Goal: Transaction & Acquisition: Purchase product/service

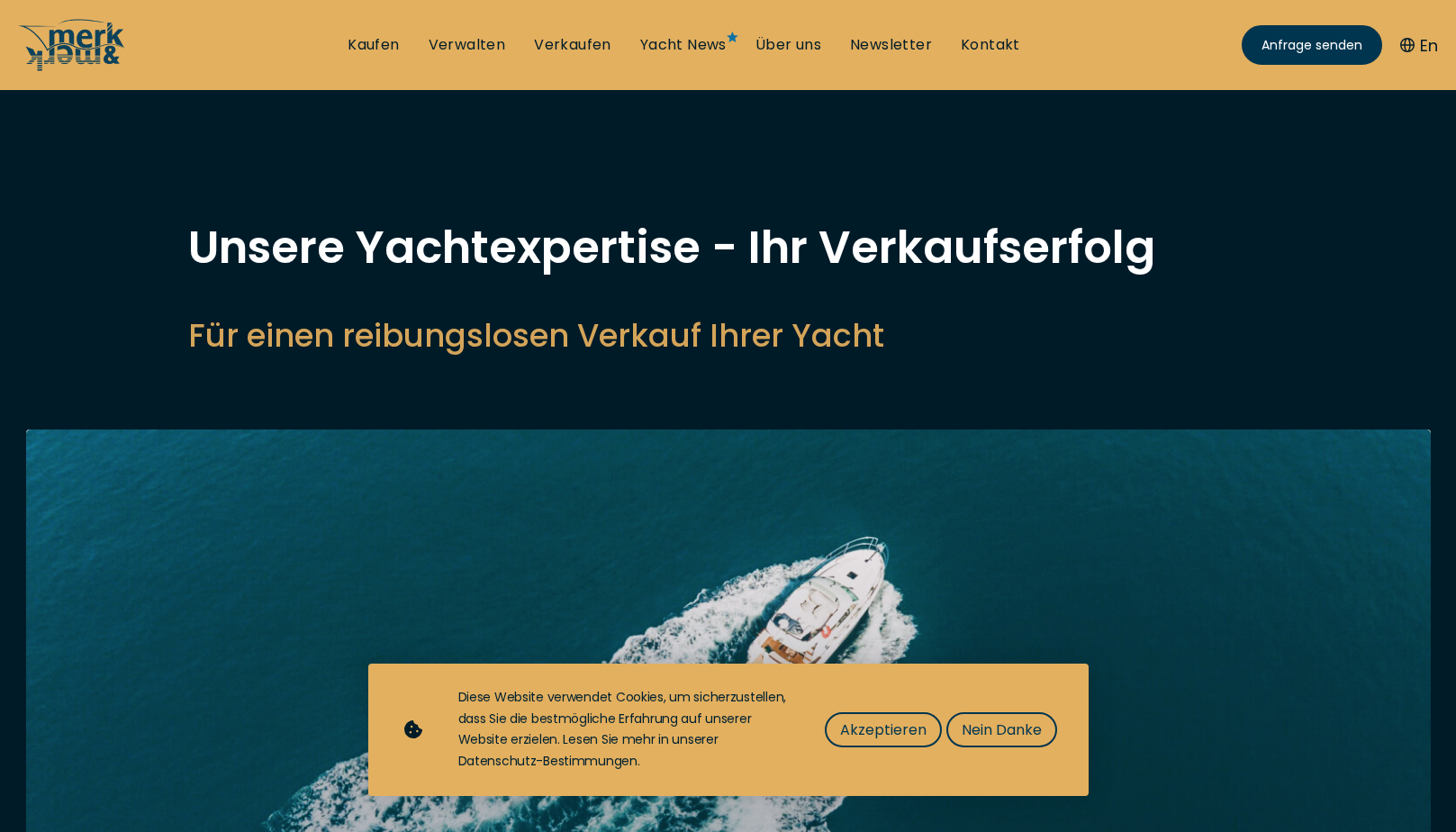
select select "sell"
click at [581, 42] on link "Verkaufen" at bounding box center [572, 45] width 77 height 20
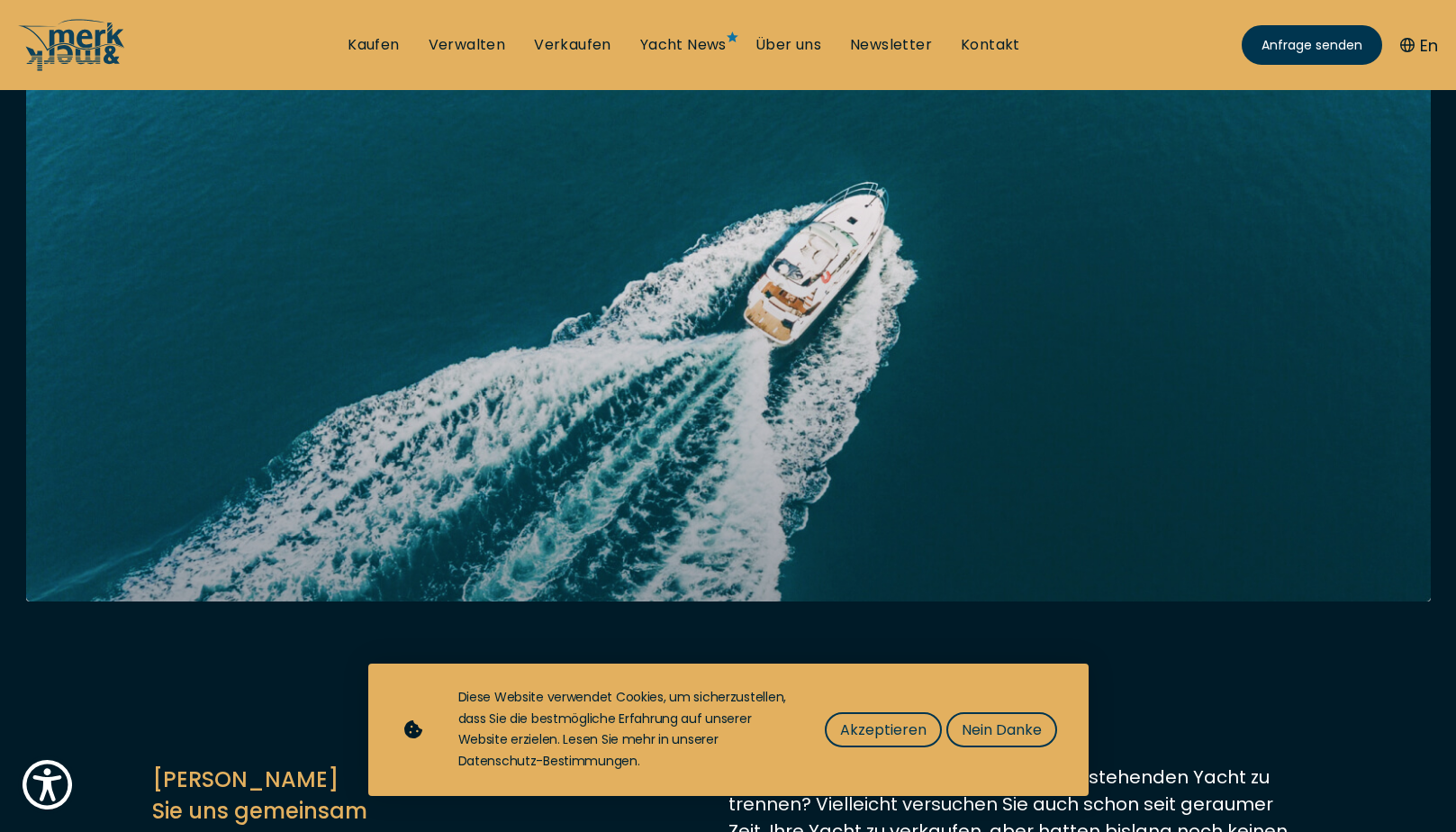
scroll to position [361, 0]
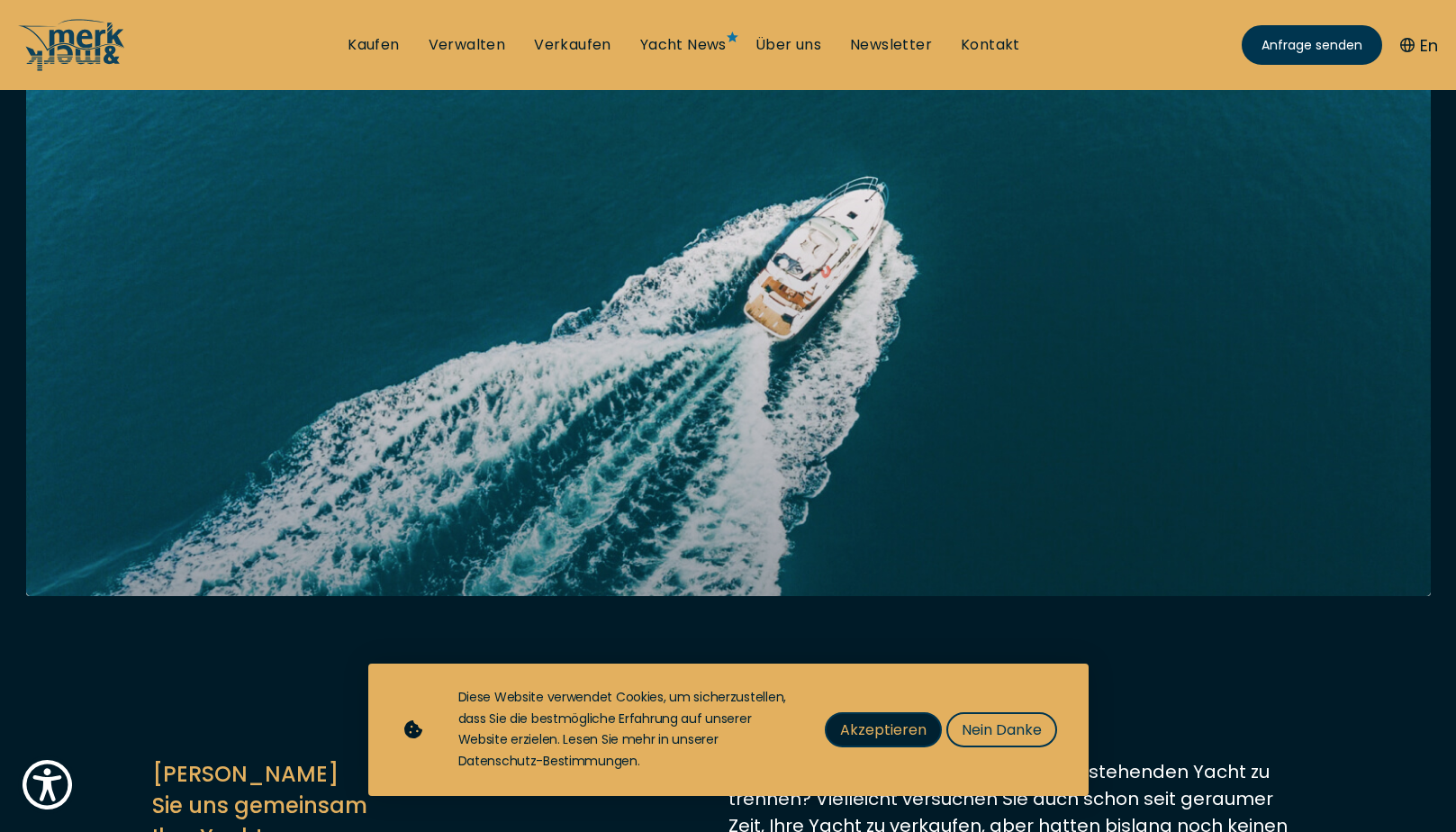
click at [873, 730] on span "Akzeptieren" at bounding box center [883, 730] width 86 height 22
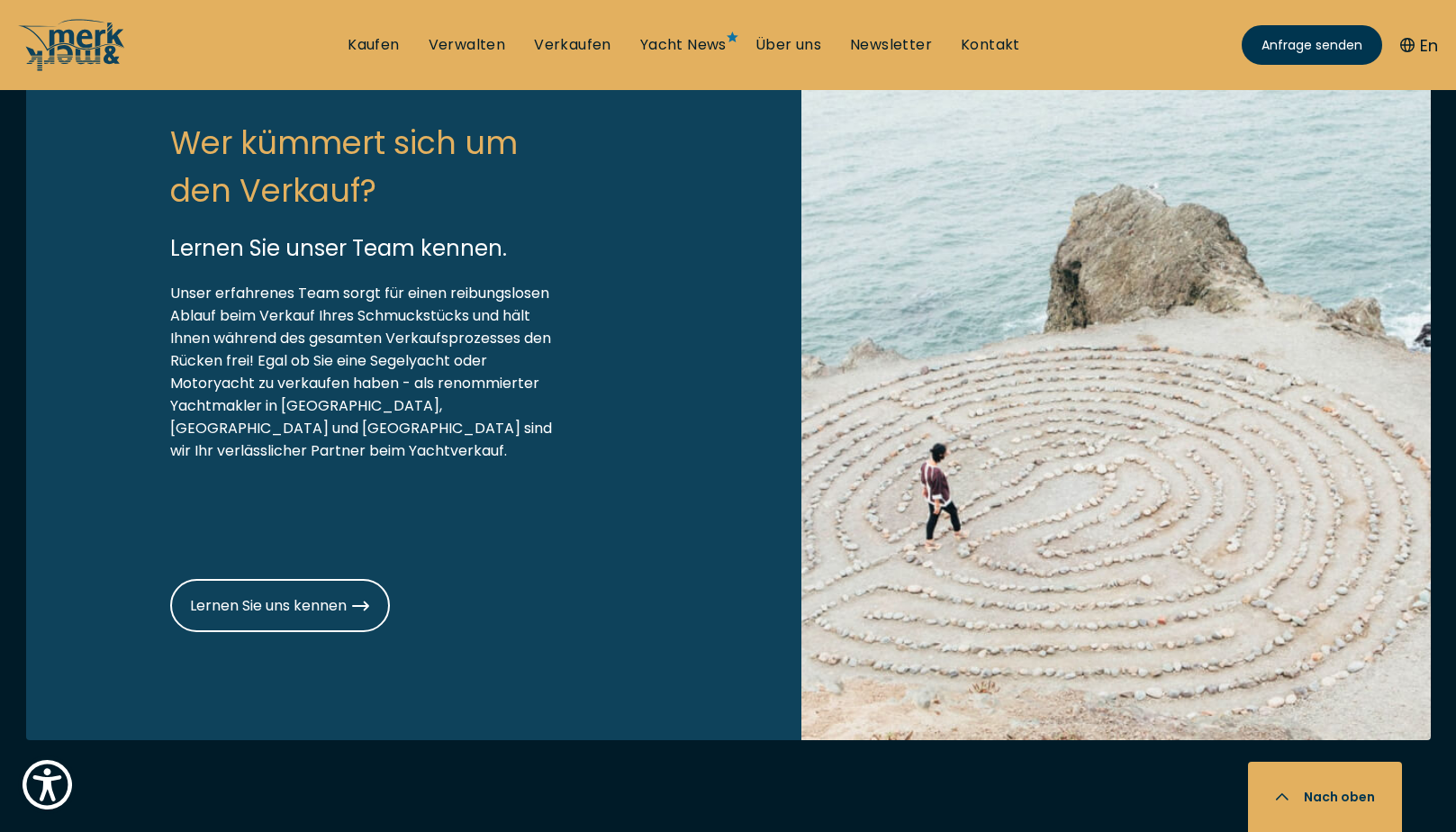
scroll to position [2162, 0]
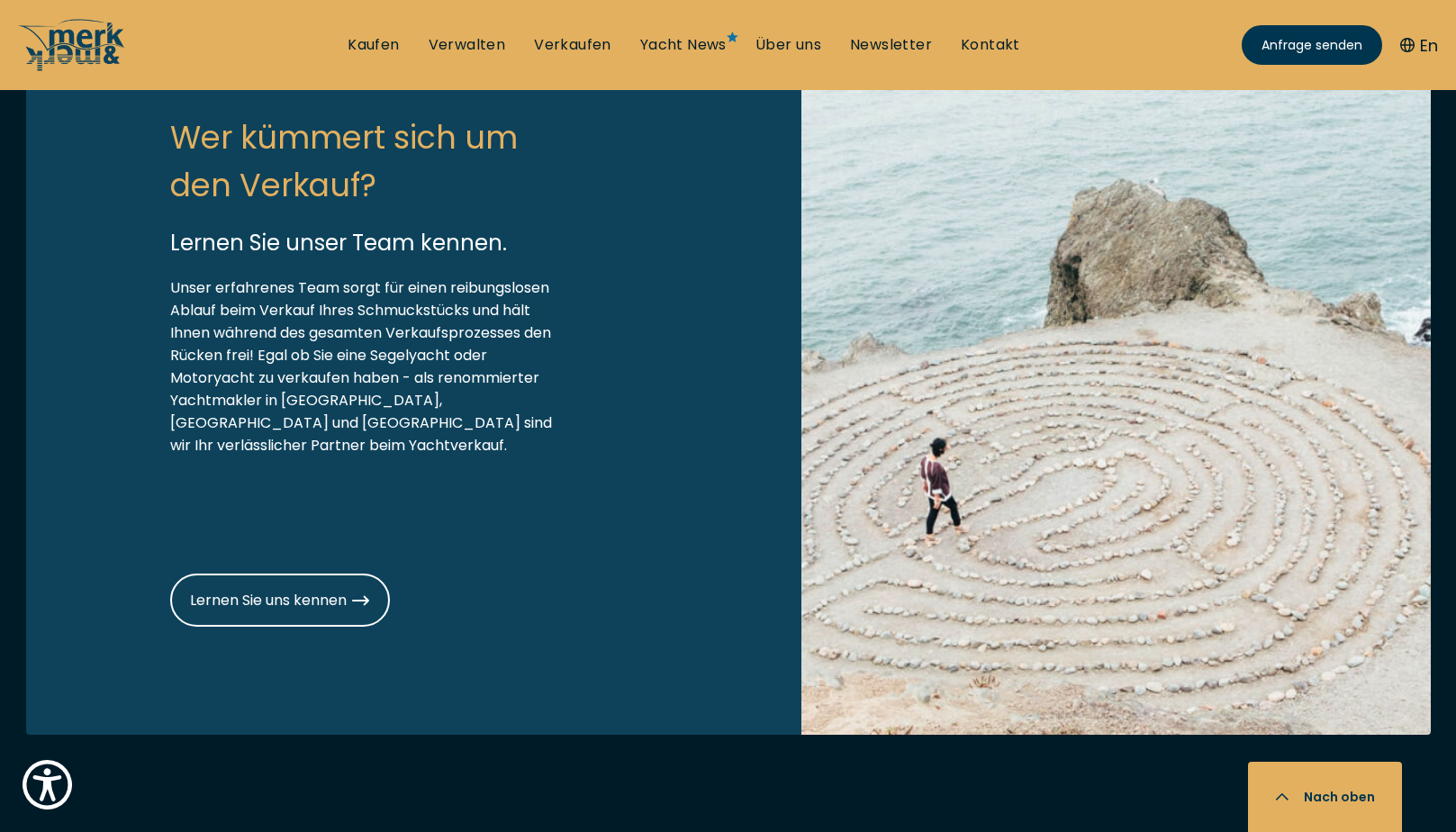
drag, startPoint x: 884, startPoint y: 300, endPoint x: 729, endPoint y: 296, distance: 155.1
click at [734, 299] on div "Wer kümmert sich um den Verkauf? Lernen Sie unser Team kennen. Unser erfahrenes…" at bounding box center [413, 370] width 776 height 730
click at [587, 46] on link "Verkaufen" at bounding box center [572, 45] width 77 height 20
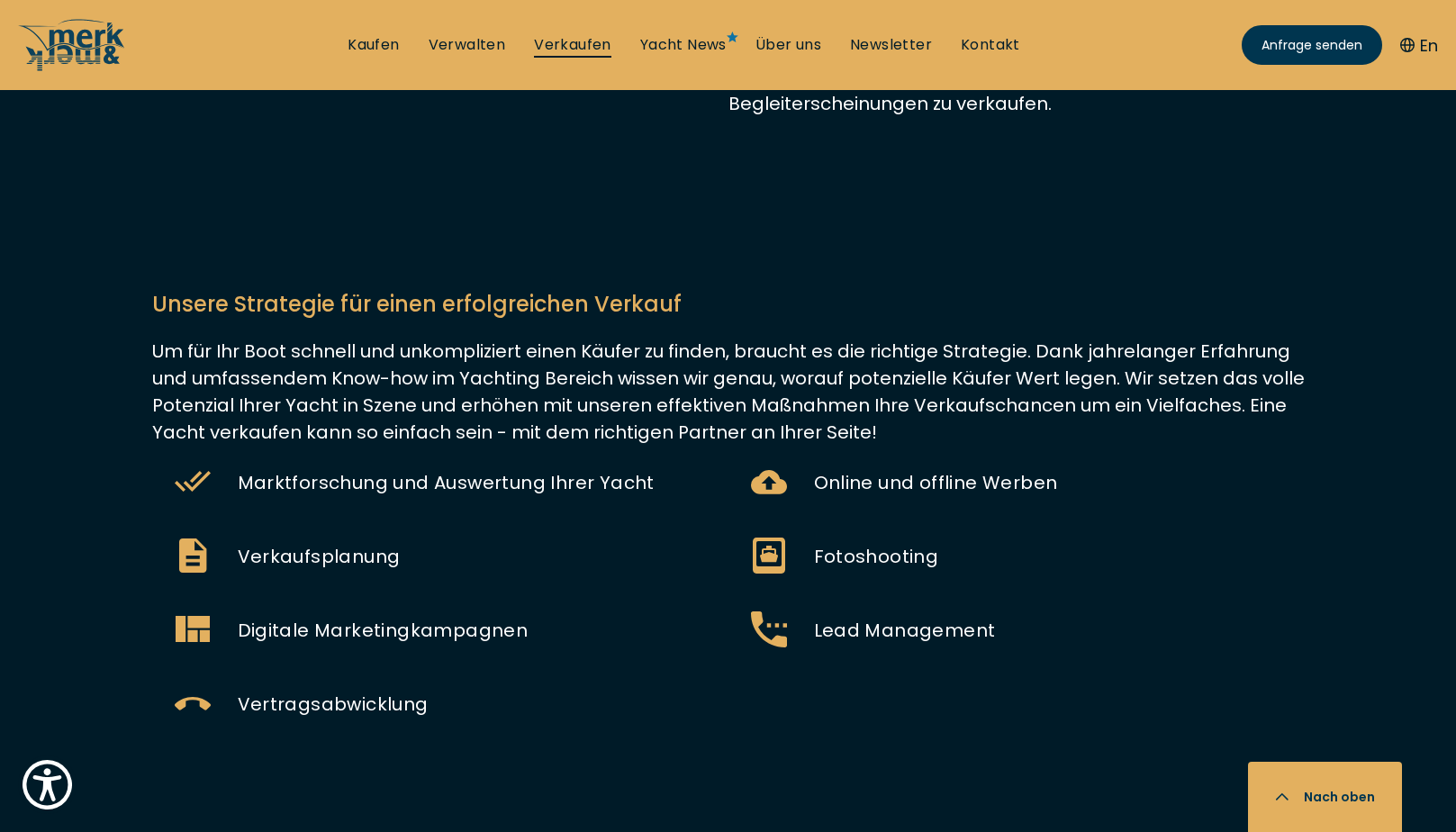
scroll to position [1261, 0]
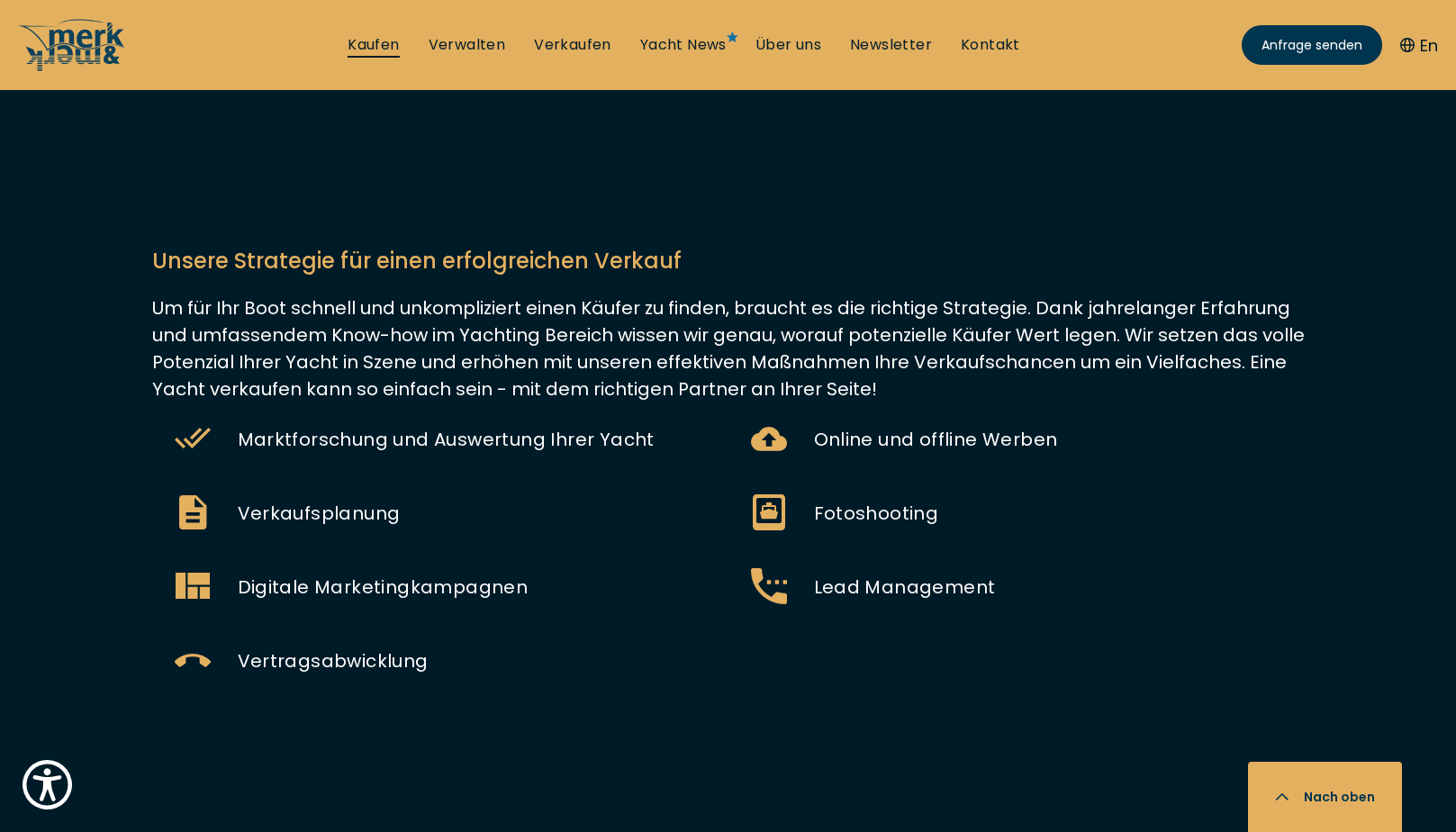
click at [381, 50] on link "Kaufen" at bounding box center [373, 45] width 51 height 20
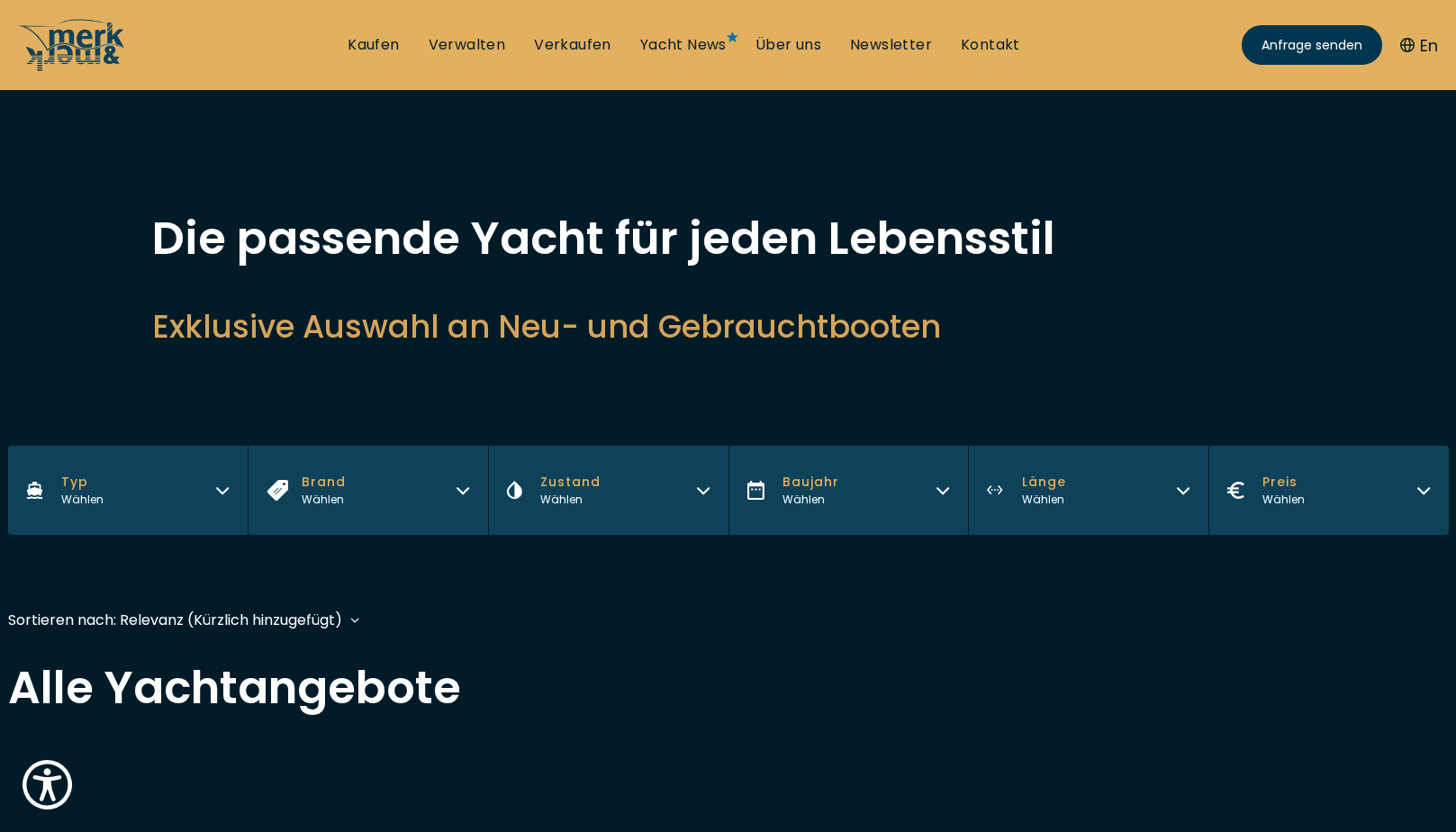
click at [216, 495] on button "Typ Wählen" at bounding box center [128, 491] width 241 height 89
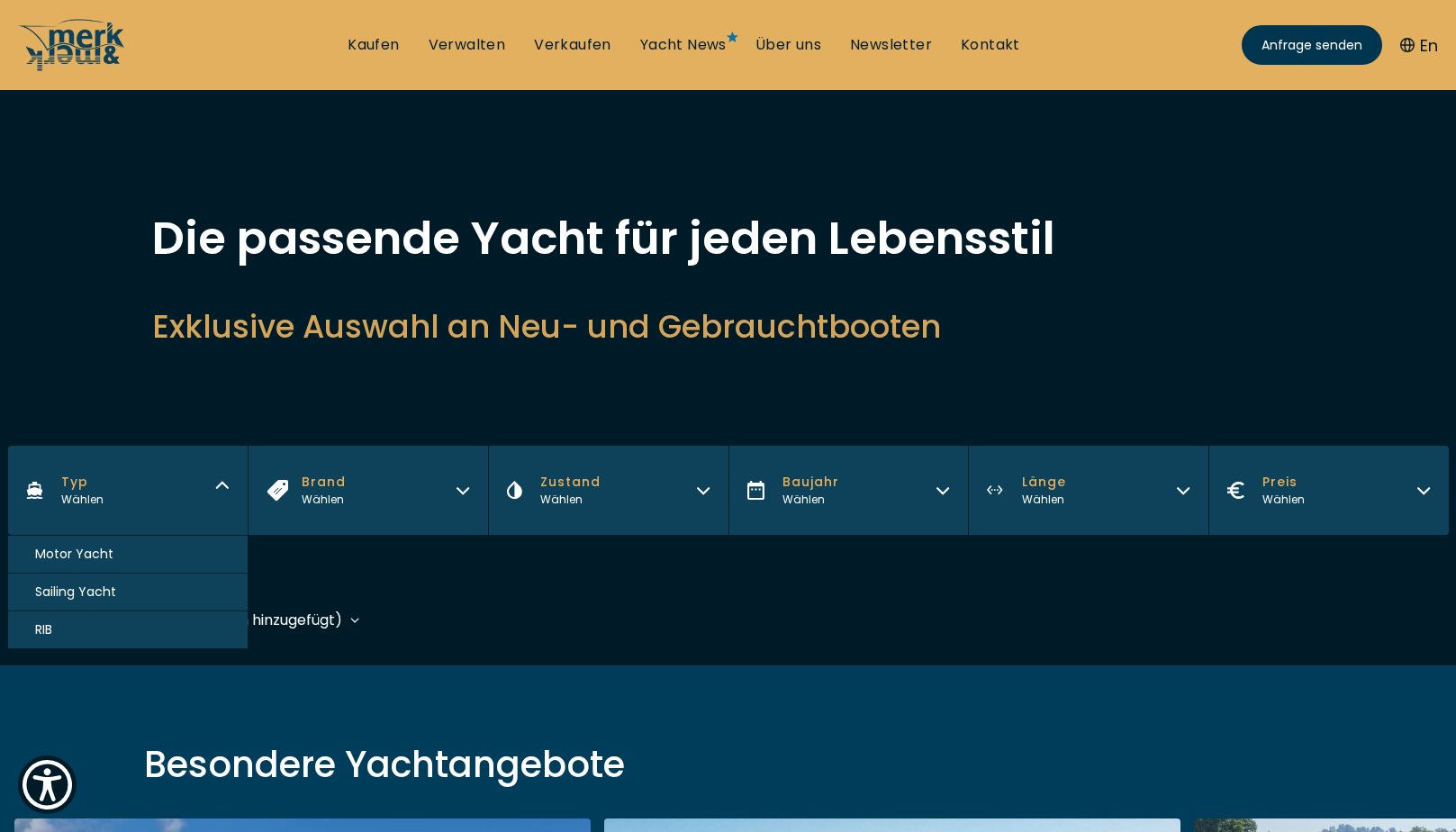
click at [96, 556] on span "Motor Yacht" at bounding box center [74, 554] width 78 height 19
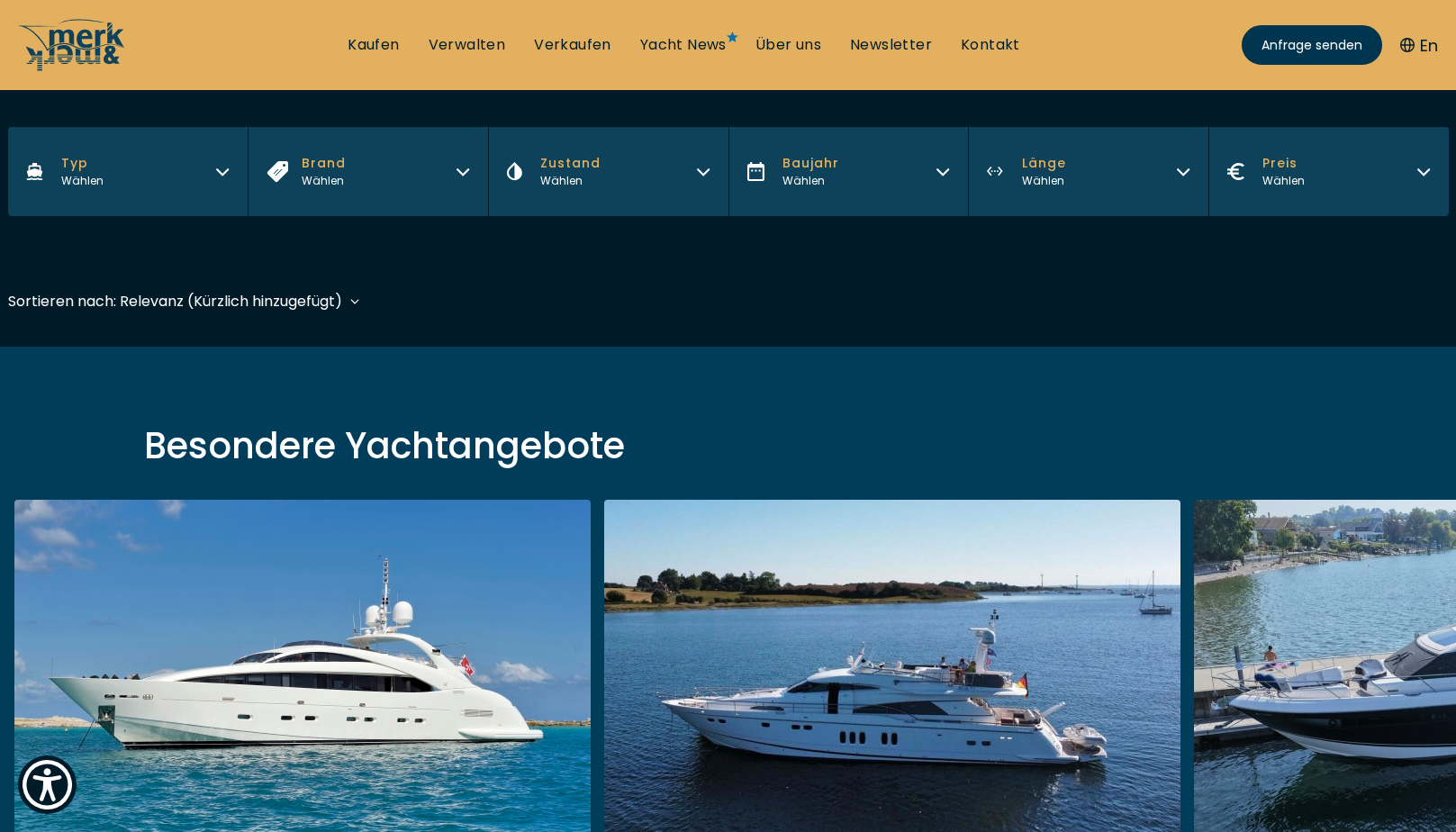
scroll to position [443, 0]
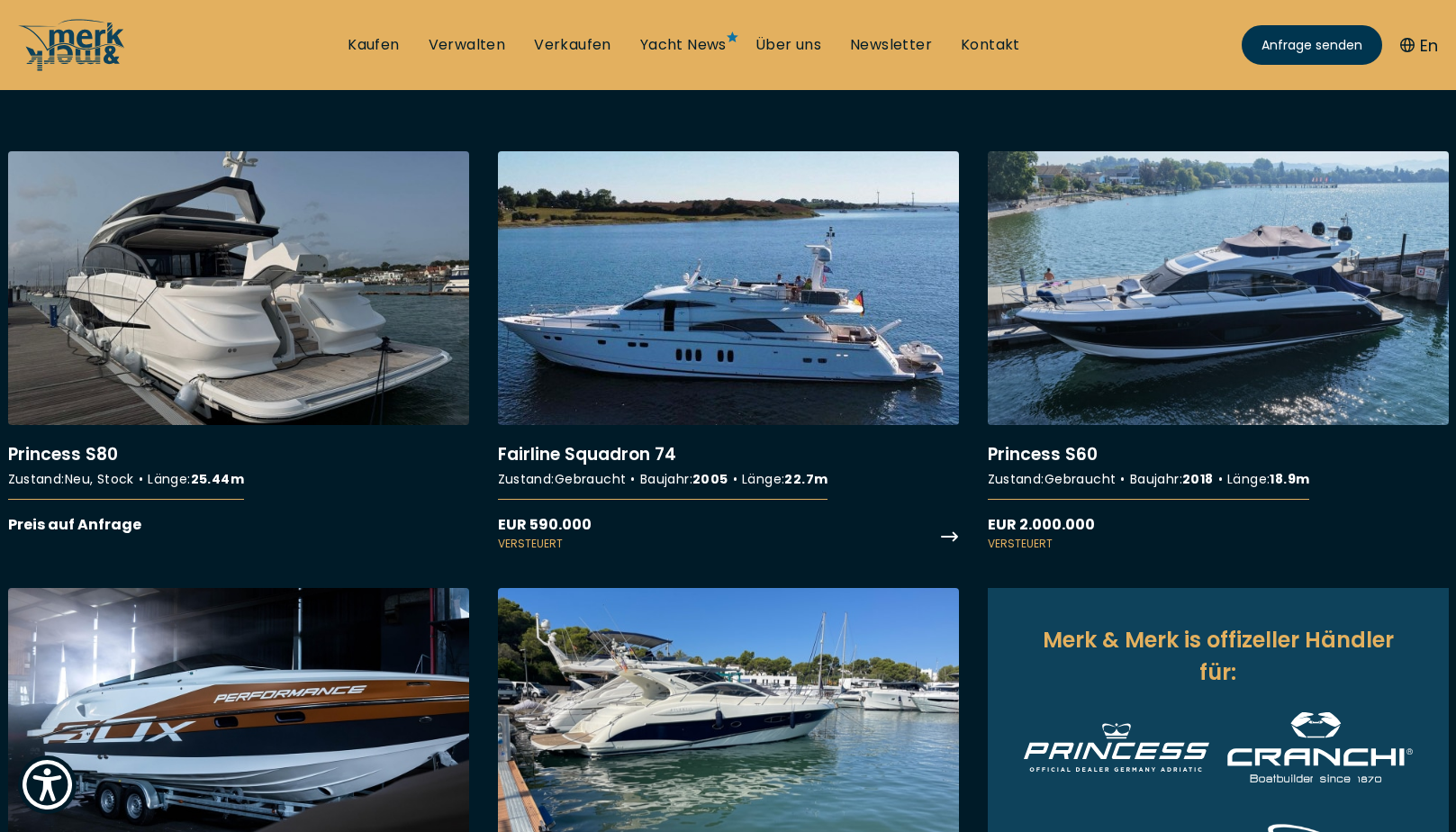
scroll to position [630, 0]
click at [578, 464] on link "More details about Fairline Squadron 74" at bounding box center [728, 352] width 461 height 401
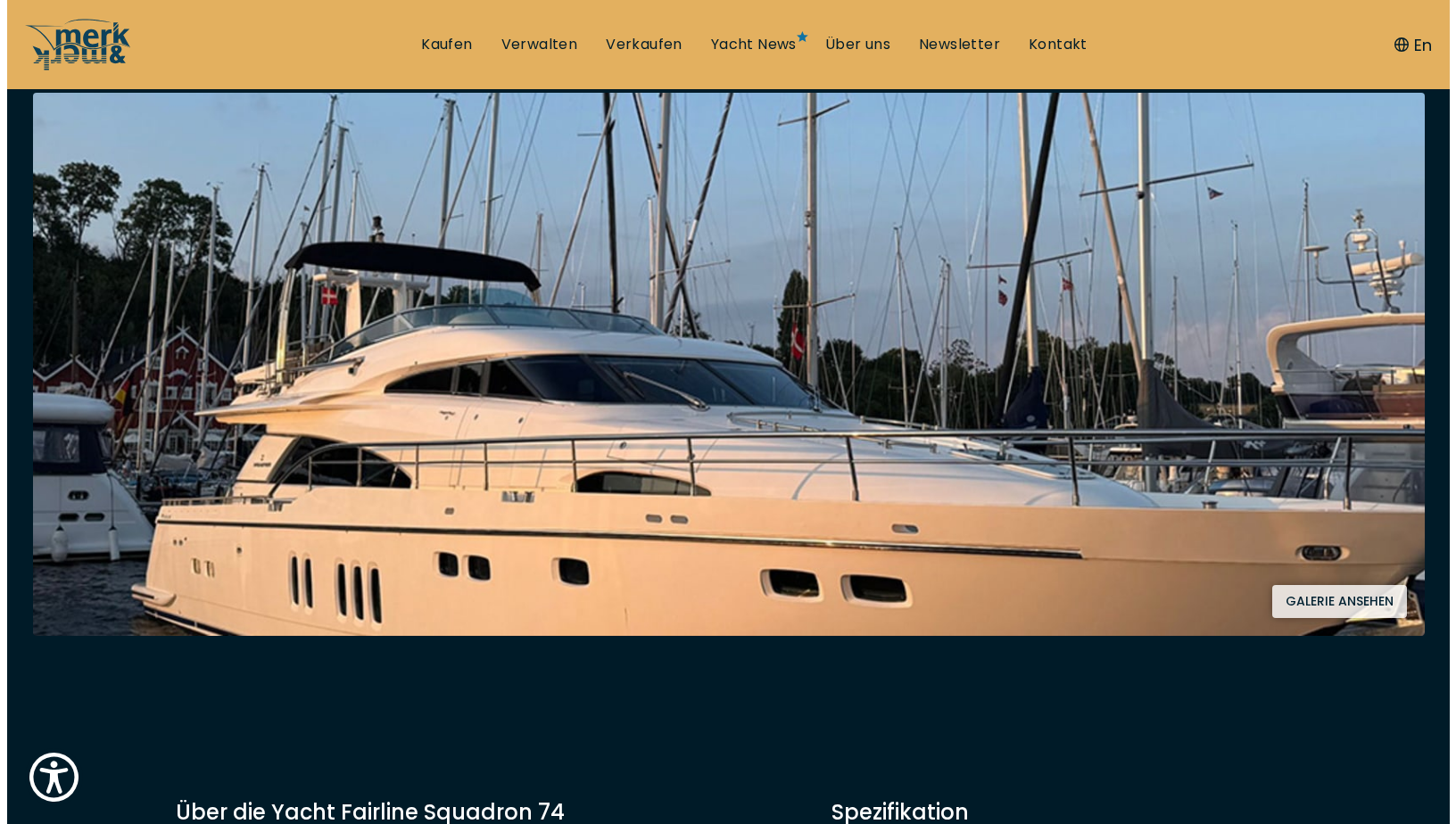
scroll to position [268, 0]
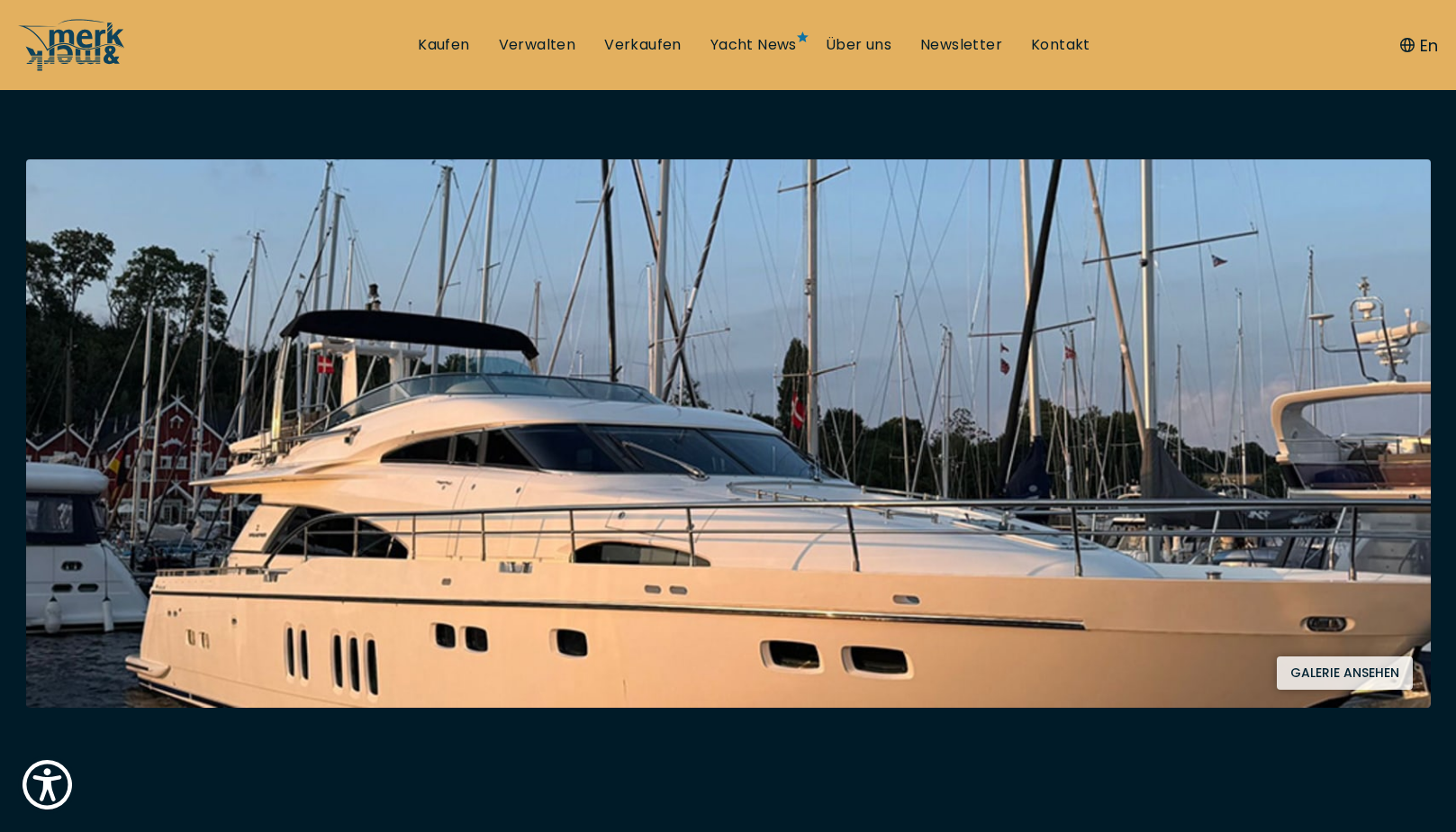
click at [1372, 672] on button "Galerie ansehen" at bounding box center [1345, 673] width 136 height 33
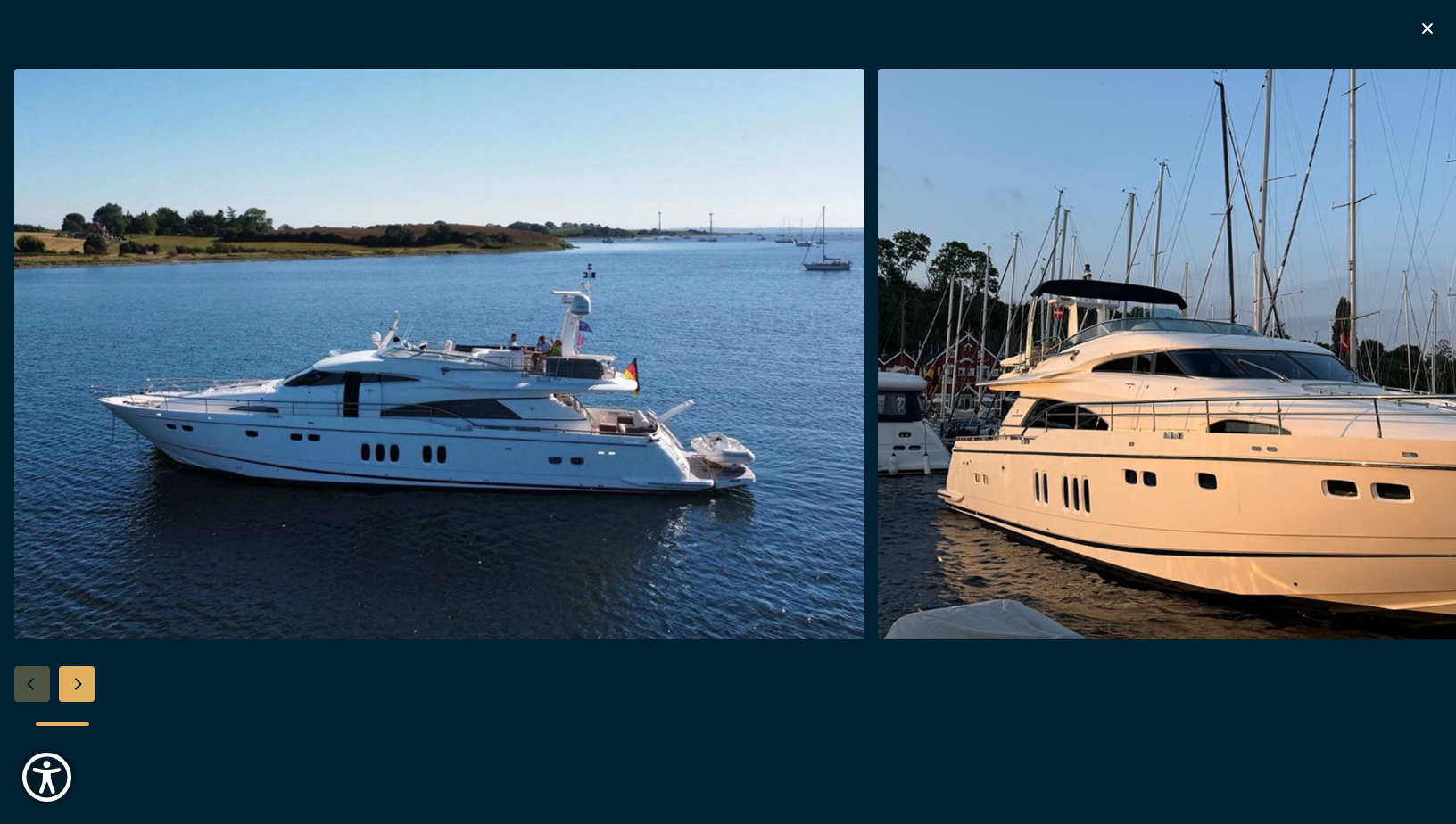
click at [80, 679] on div "Next slide" at bounding box center [76, 684] width 36 height 36
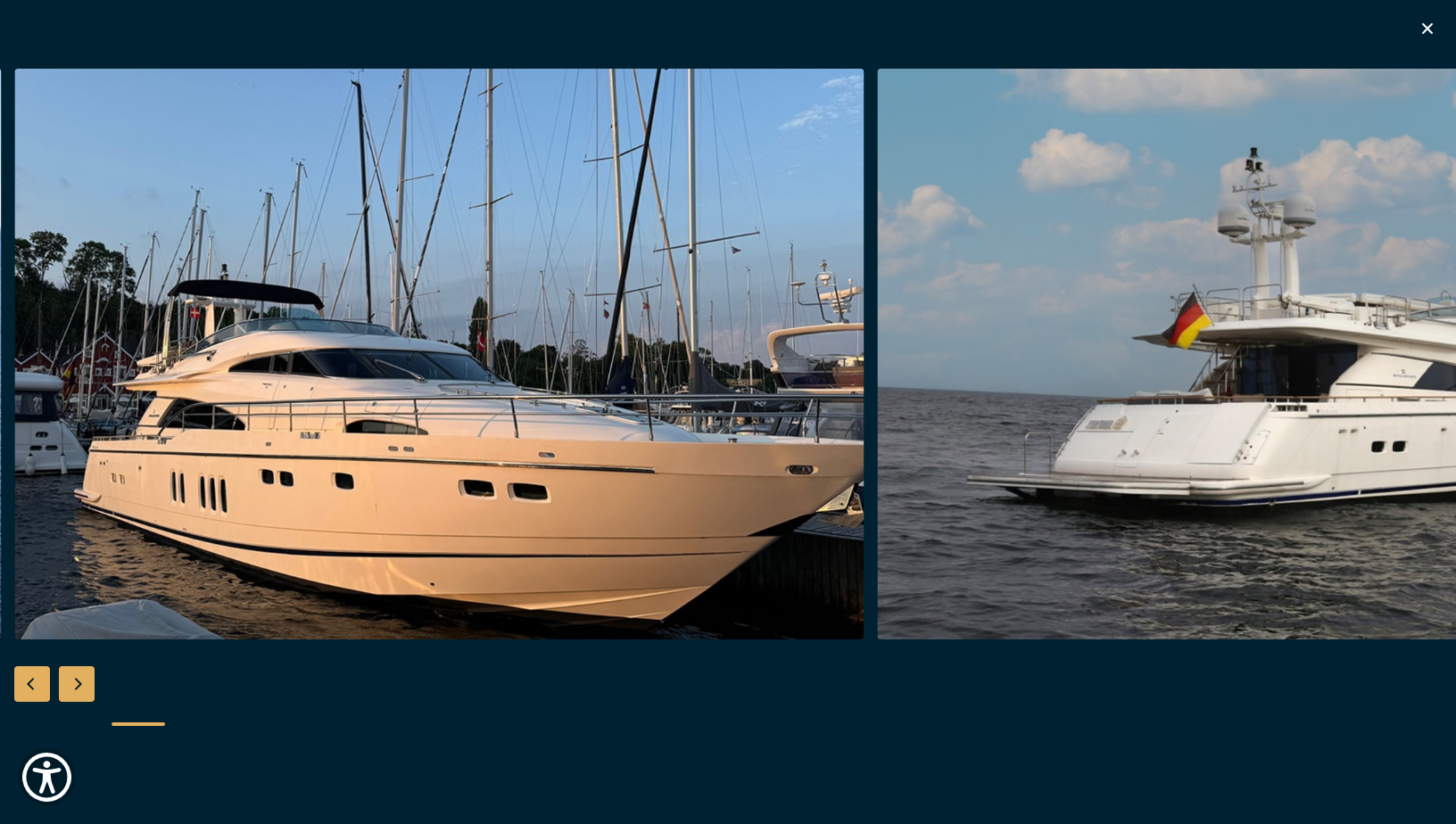
click at [80, 679] on div "Next slide" at bounding box center [76, 684] width 36 height 36
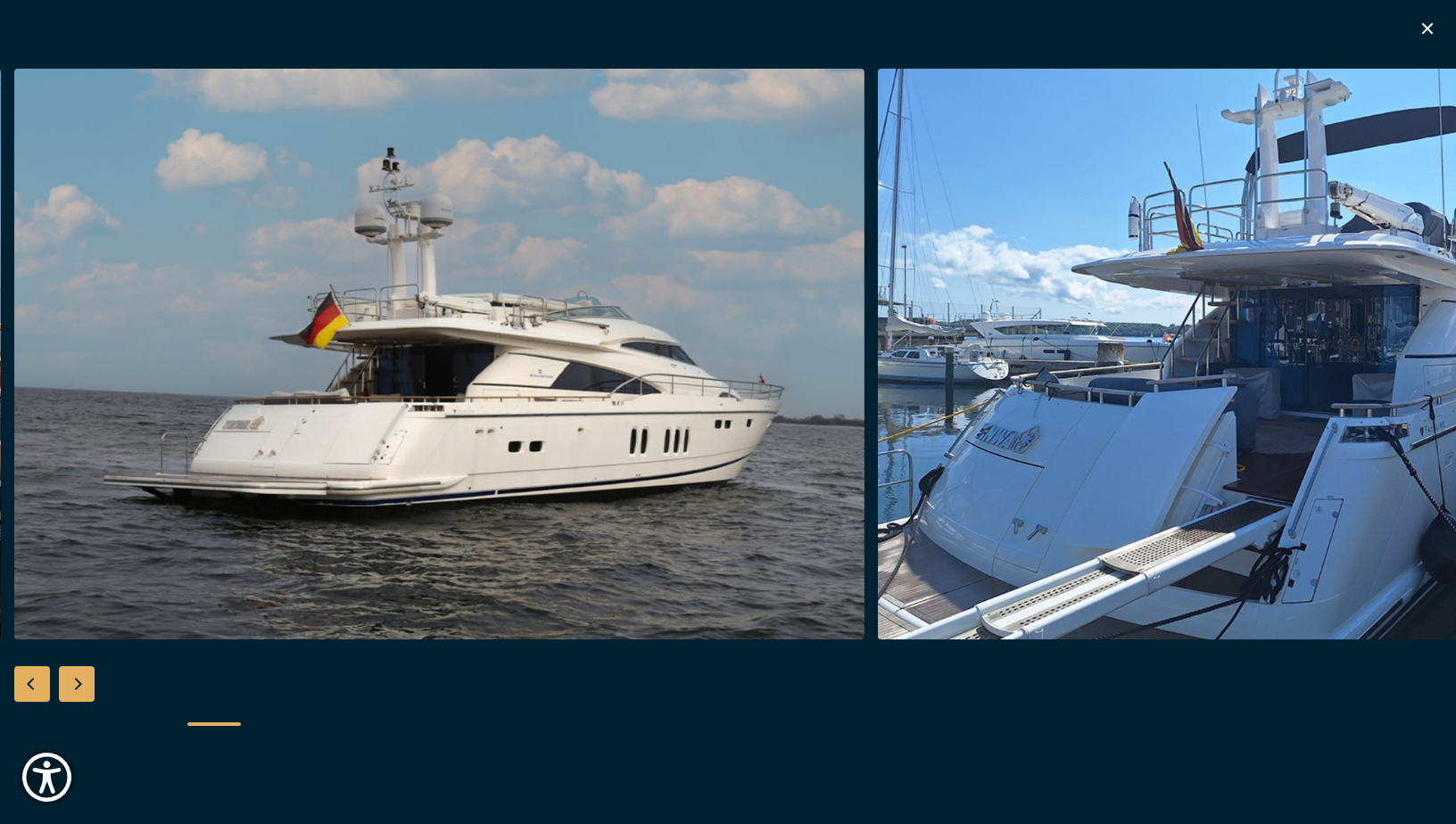
click at [261, 438] on img "button" at bounding box center [440, 354] width 850 height 571
click at [69, 689] on div "Next slide" at bounding box center [76, 684] width 36 height 36
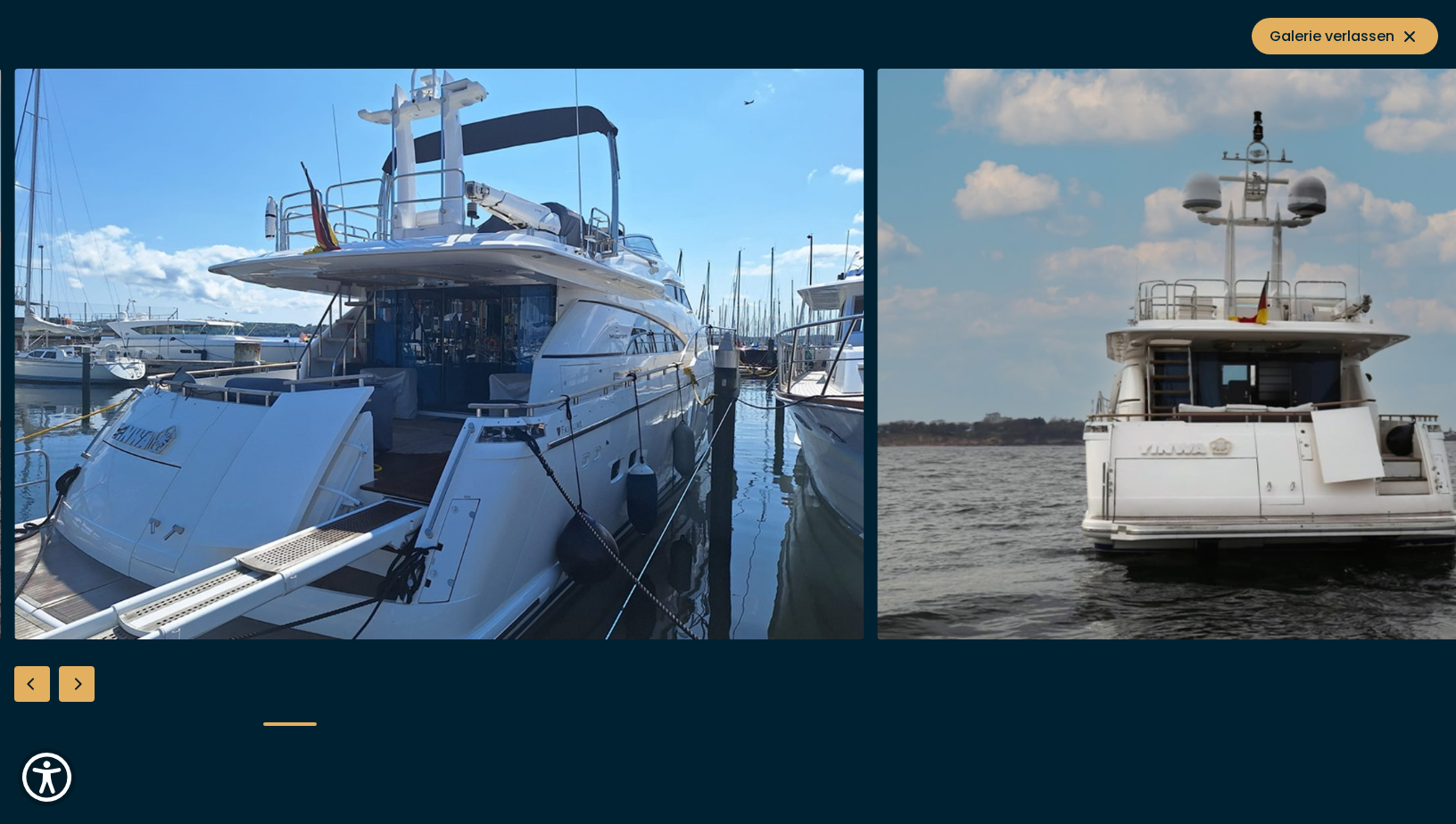
click at [70, 689] on div "Next slide" at bounding box center [76, 684] width 36 height 36
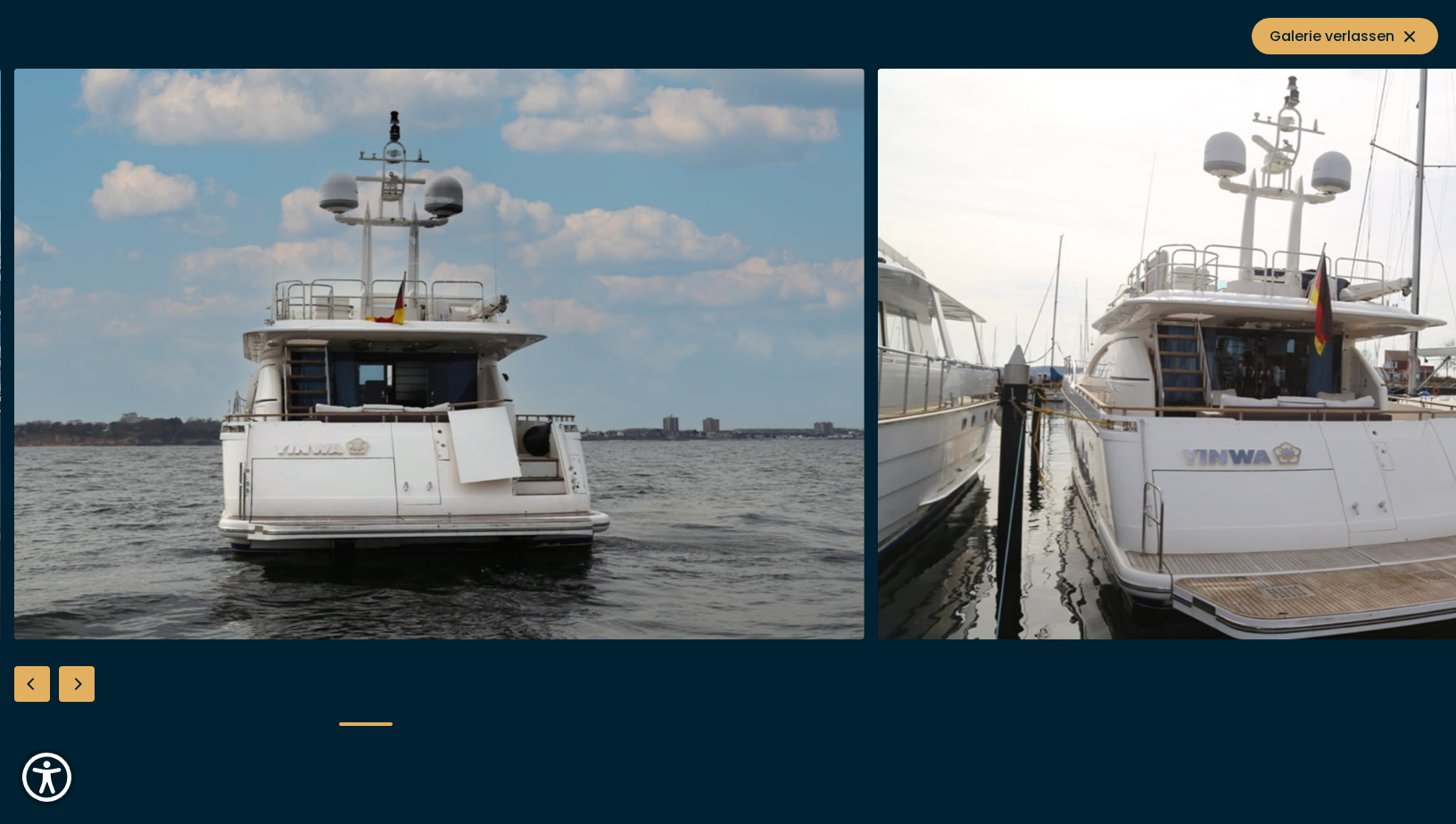
click at [70, 689] on div "Next slide" at bounding box center [76, 684] width 36 height 36
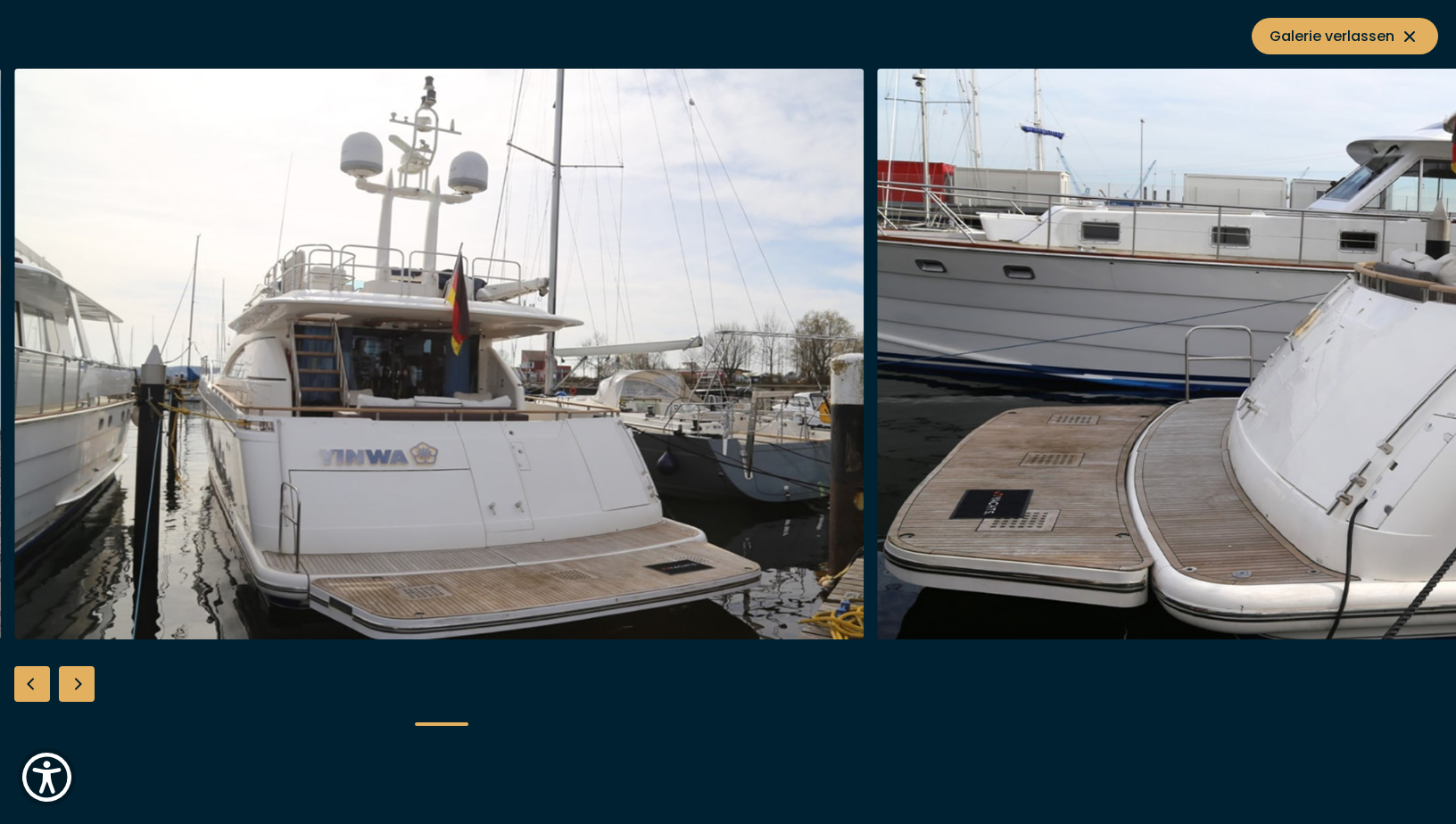
click at [70, 689] on div "Next slide" at bounding box center [76, 684] width 36 height 36
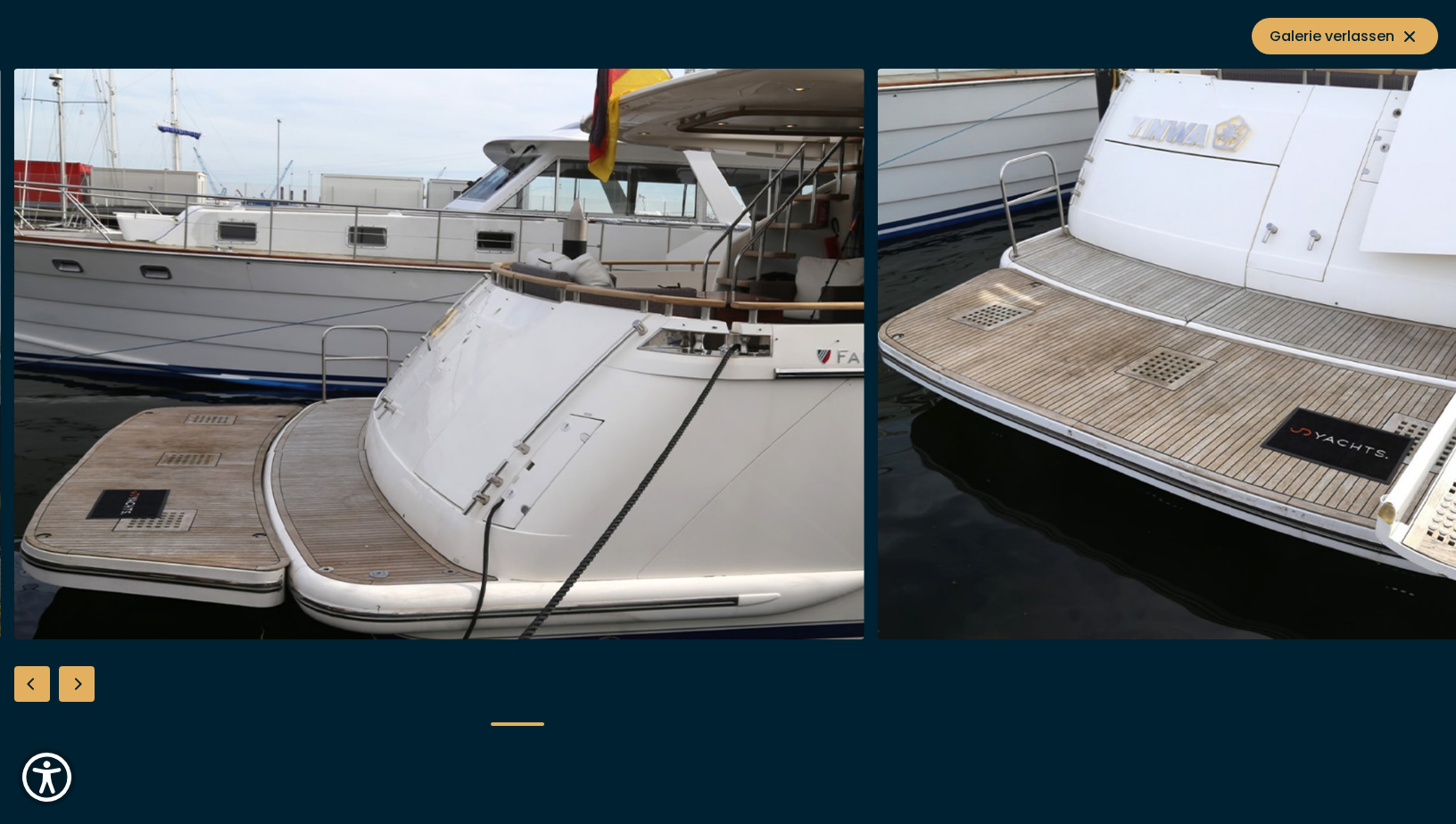
click at [70, 689] on div "Next slide" at bounding box center [76, 684] width 36 height 36
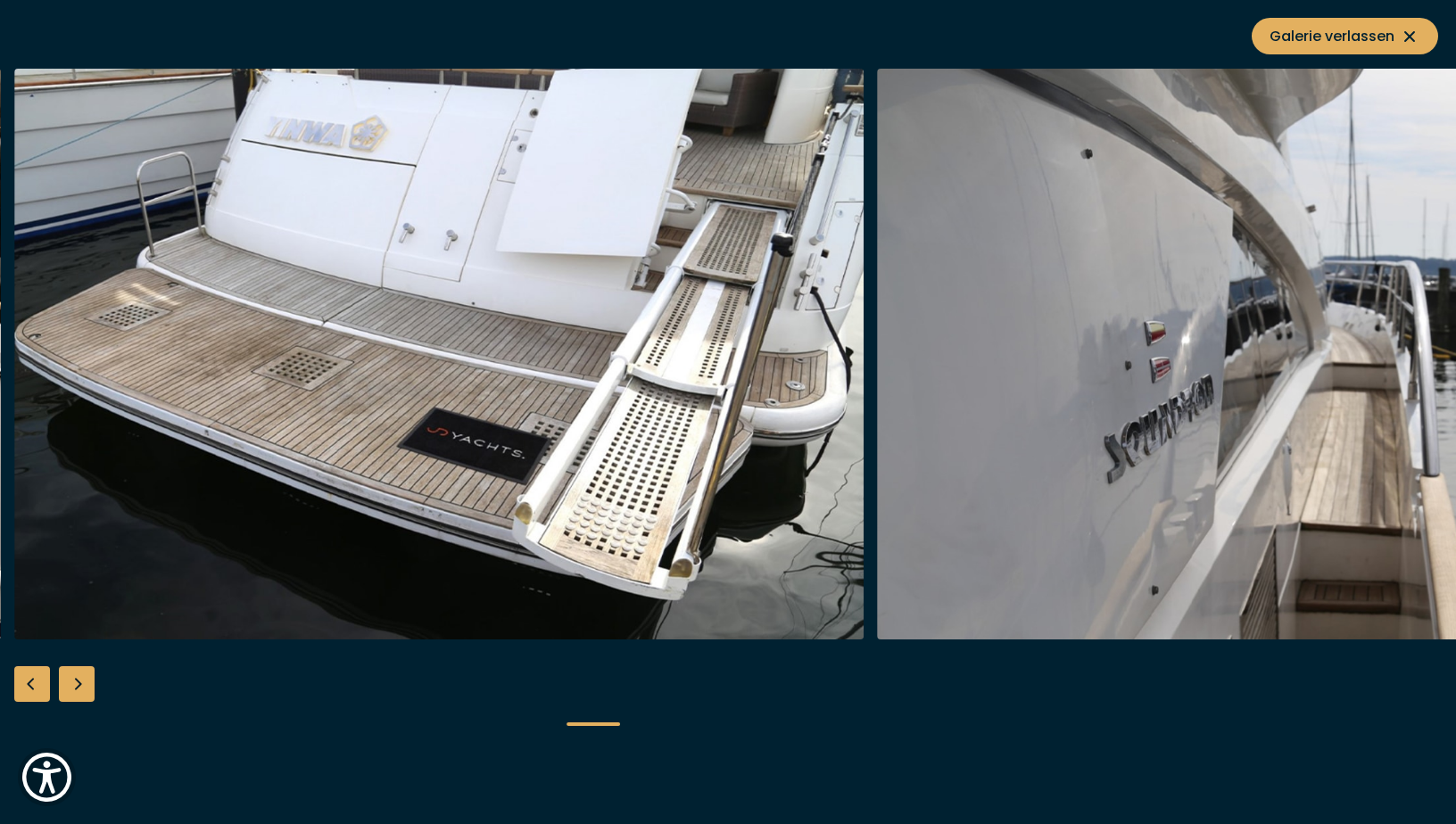
click at [70, 689] on div "Next slide" at bounding box center [76, 684] width 36 height 36
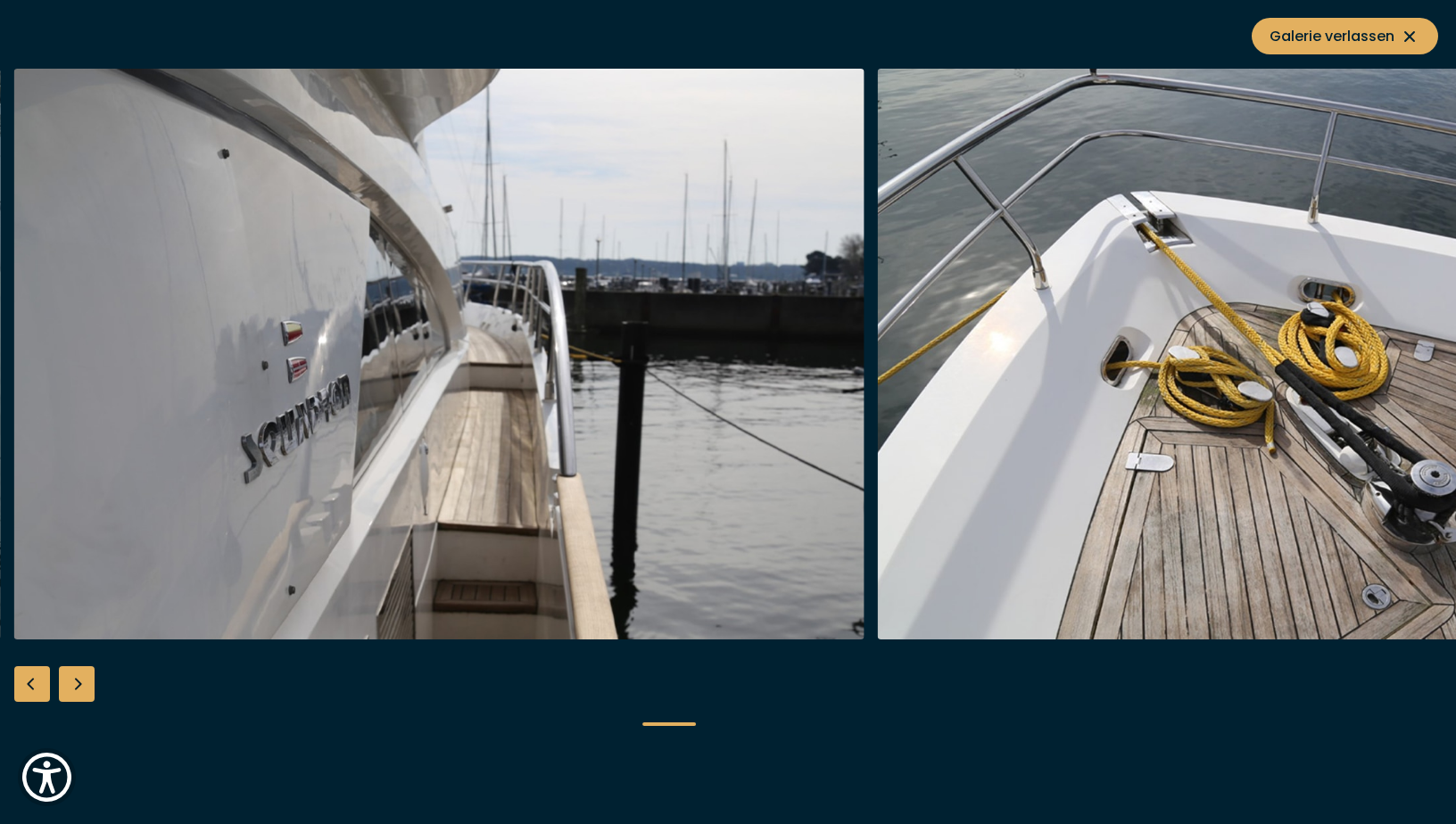
click at [70, 689] on div "Next slide" at bounding box center [76, 684] width 36 height 36
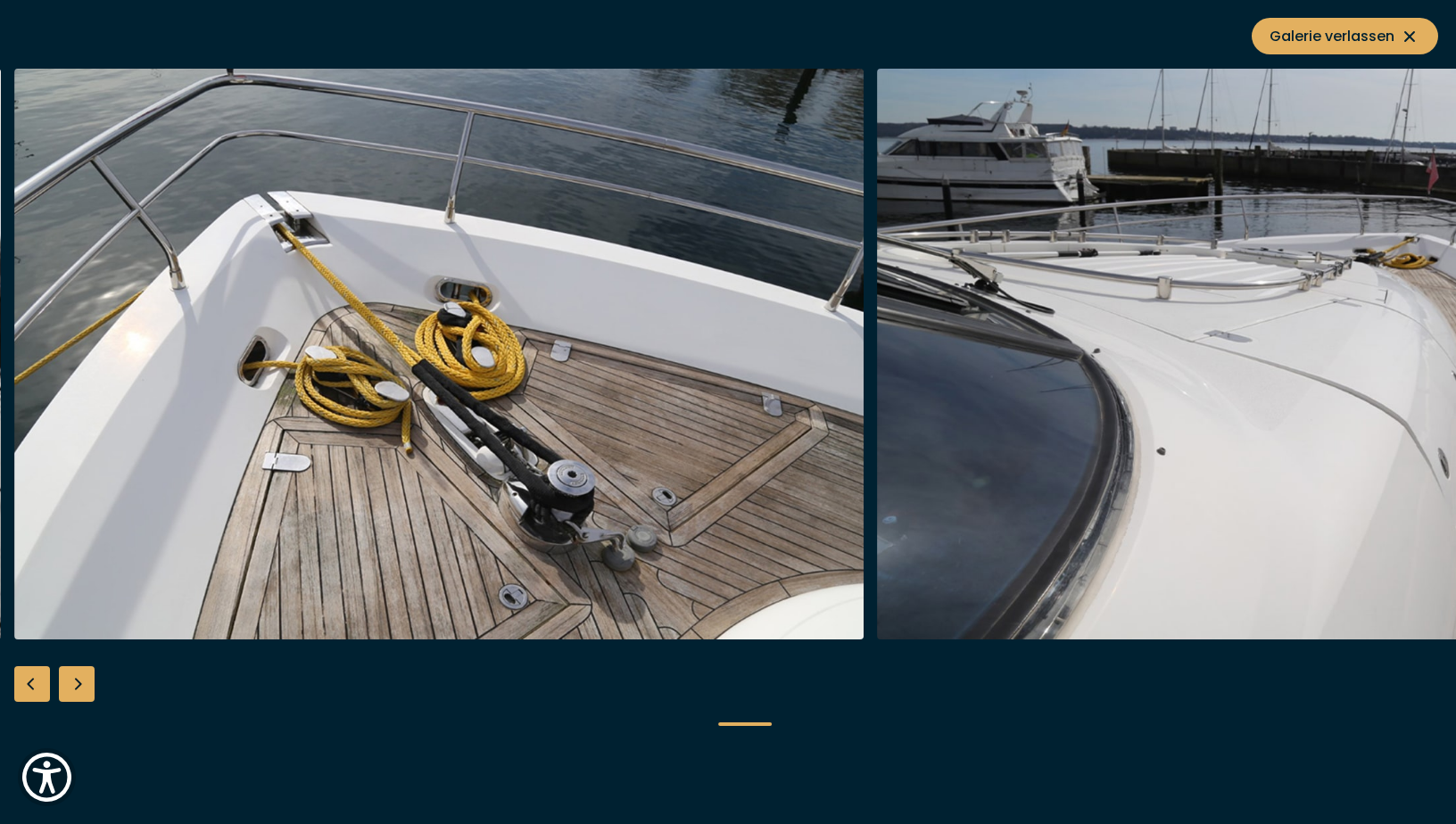
click at [70, 689] on div "Next slide" at bounding box center [76, 684] width 36 height 36
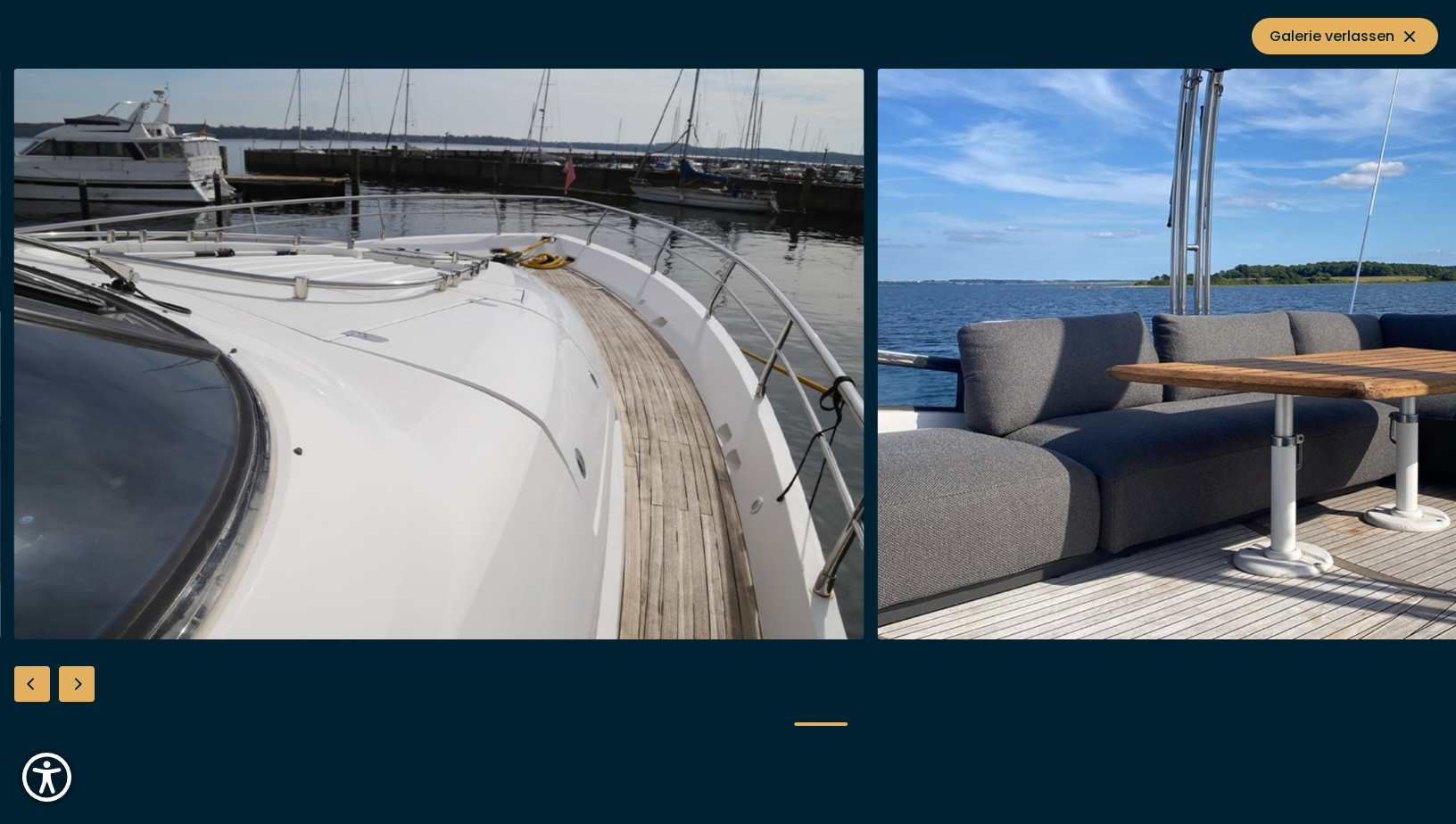
click at [70, 689] on div "Next slide" at bounding box center [76, 684] width 36 height 36
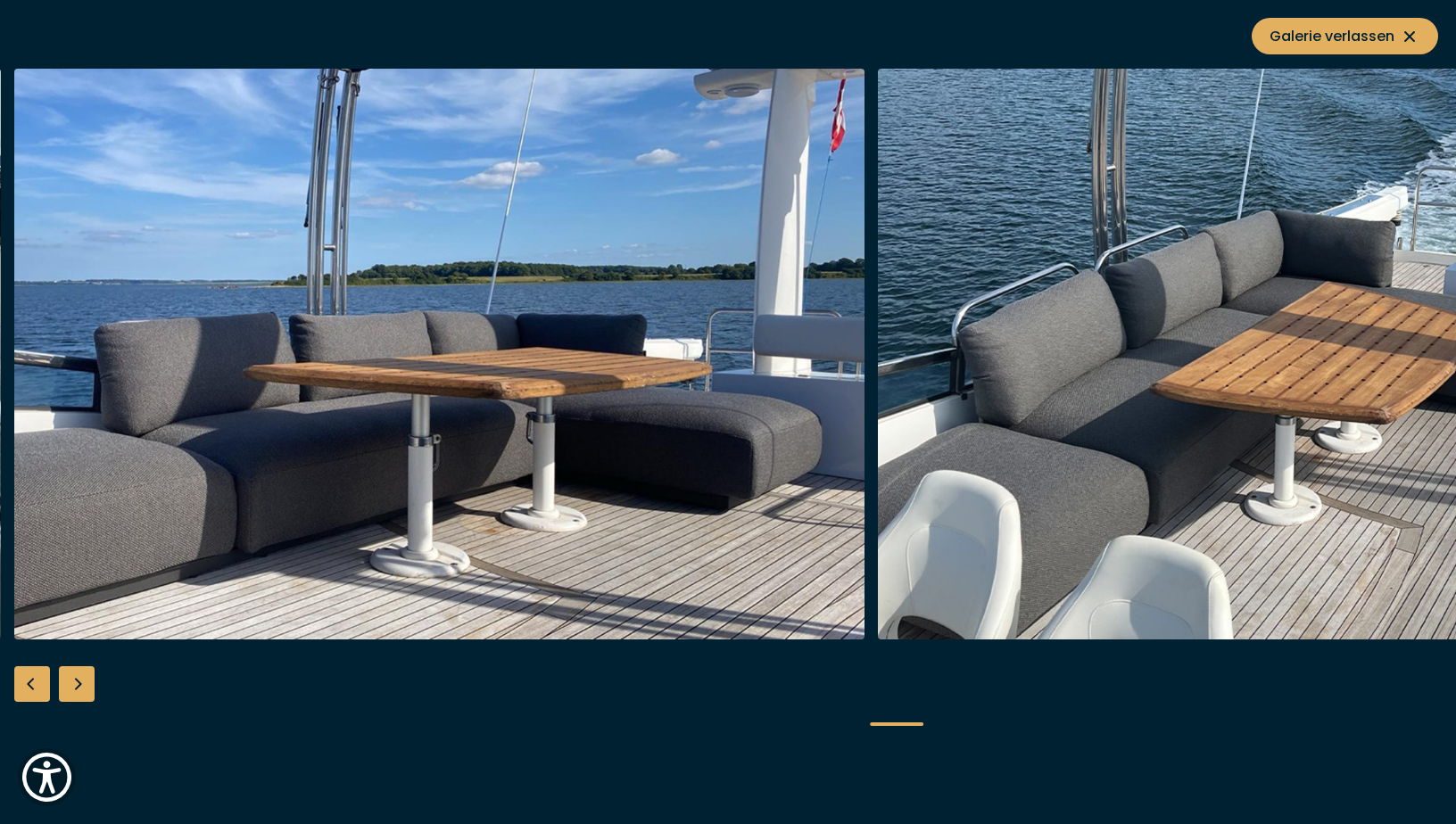
click at [70, 689] on div "Next slide" at bounding box center [76, 684] width 36 height 36
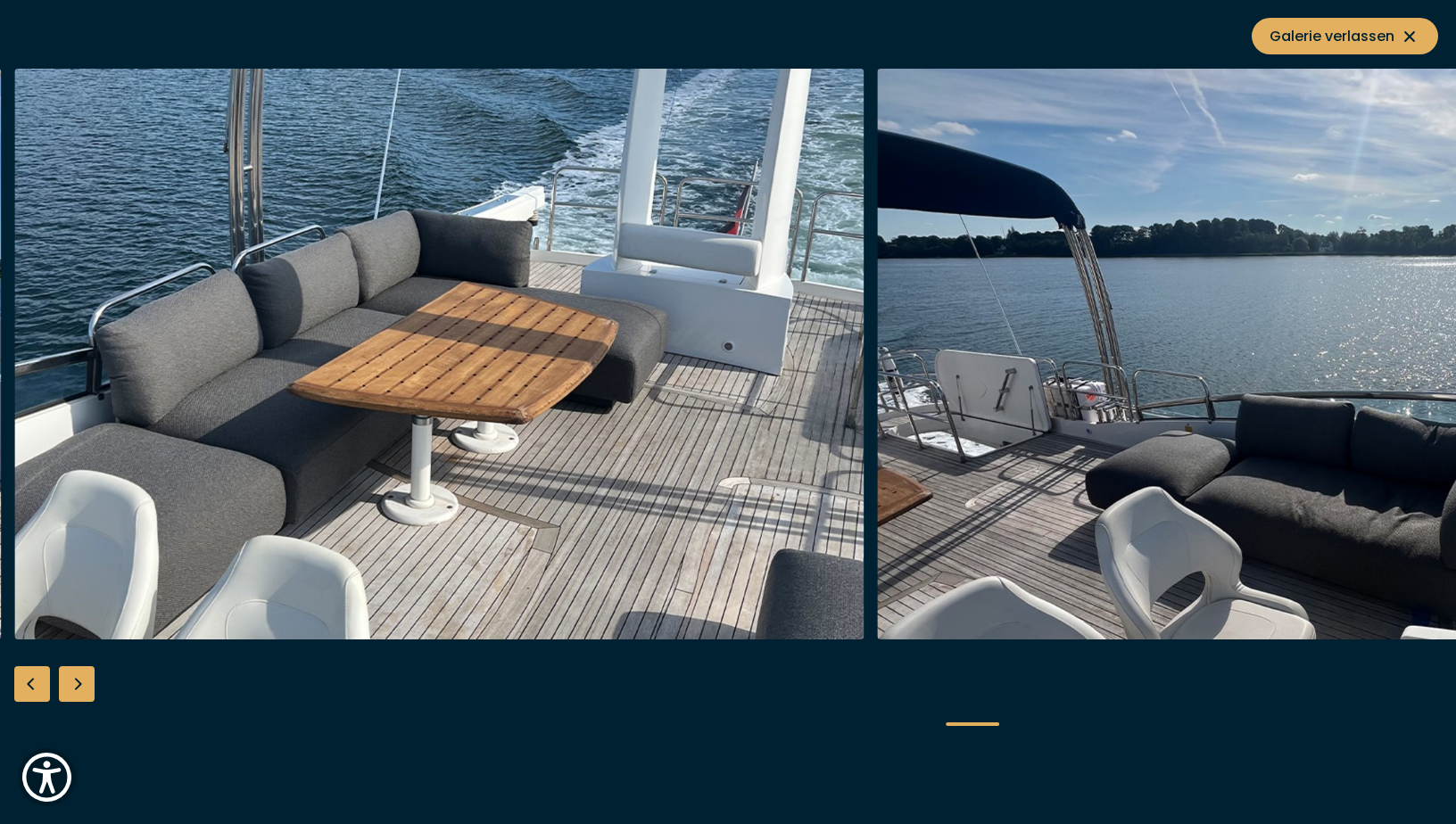
click at [70, 689] on div "Next slide" at bounding box center [76, 684] width 36 height 36
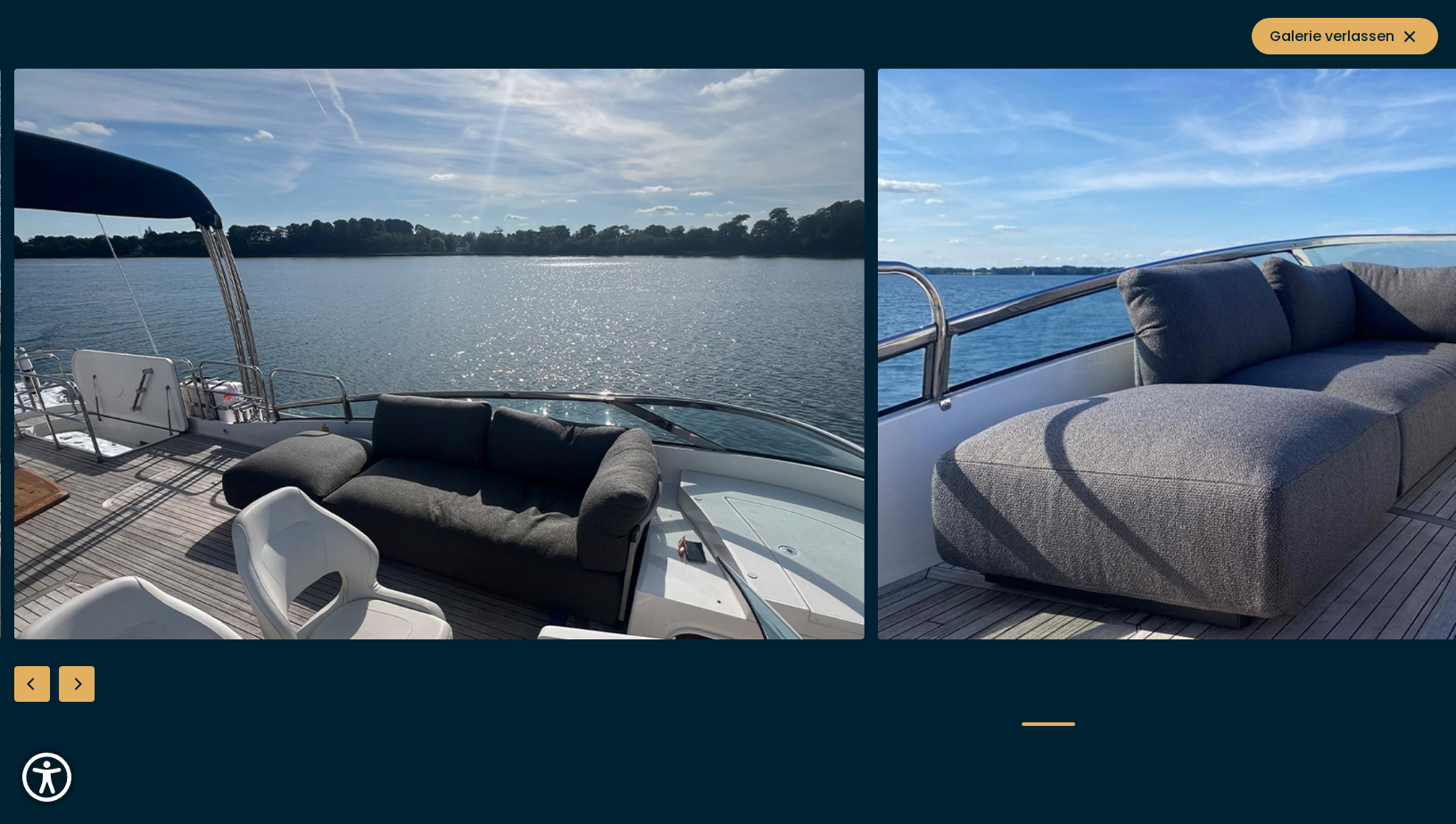
click at [70, 689] on div "Next slide" at bounding box center [76, 684] width 36 height 36
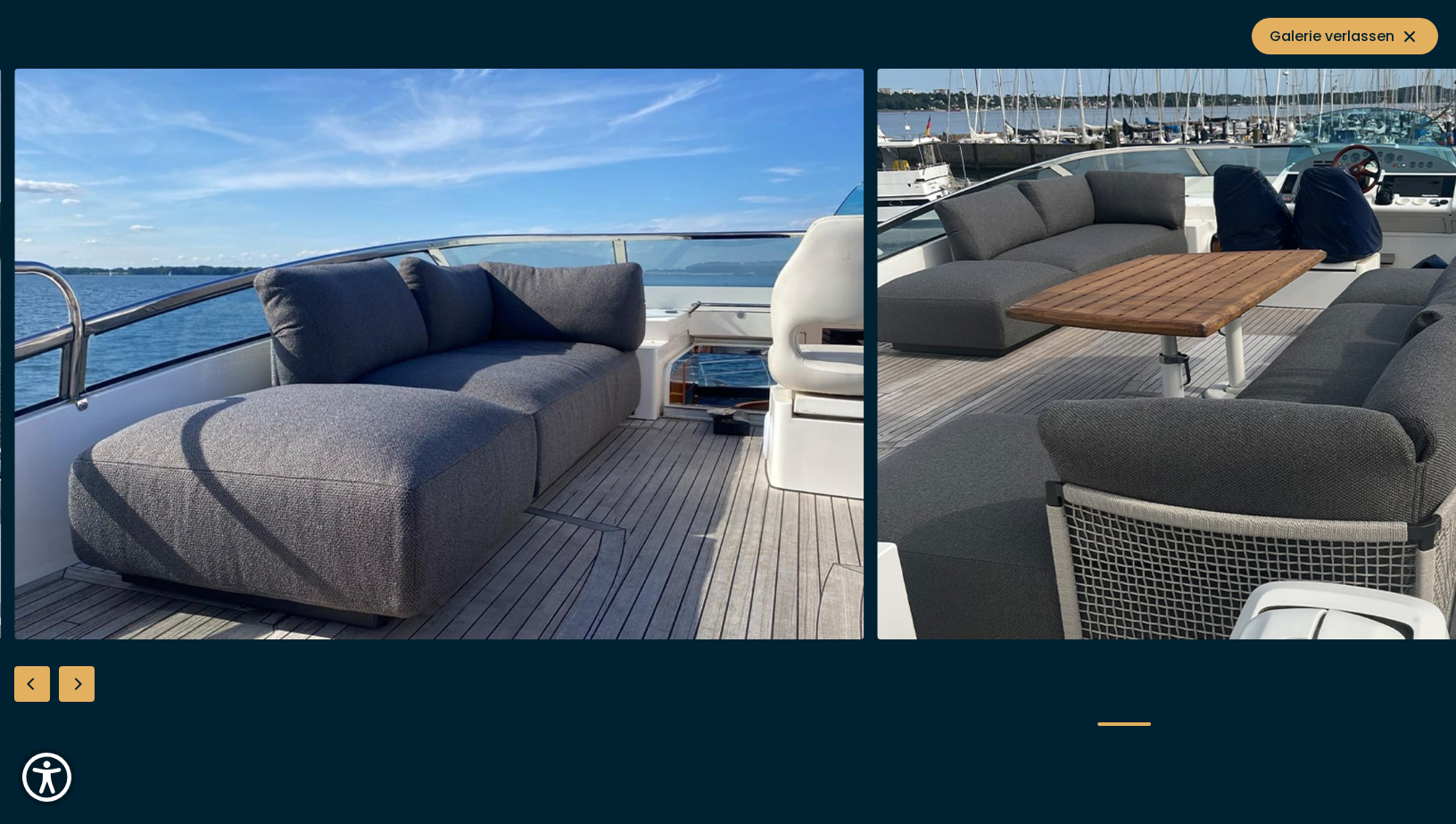
click at [70, 689] on div "Next slide" at bounding box center [76, 684] width 36 height 36
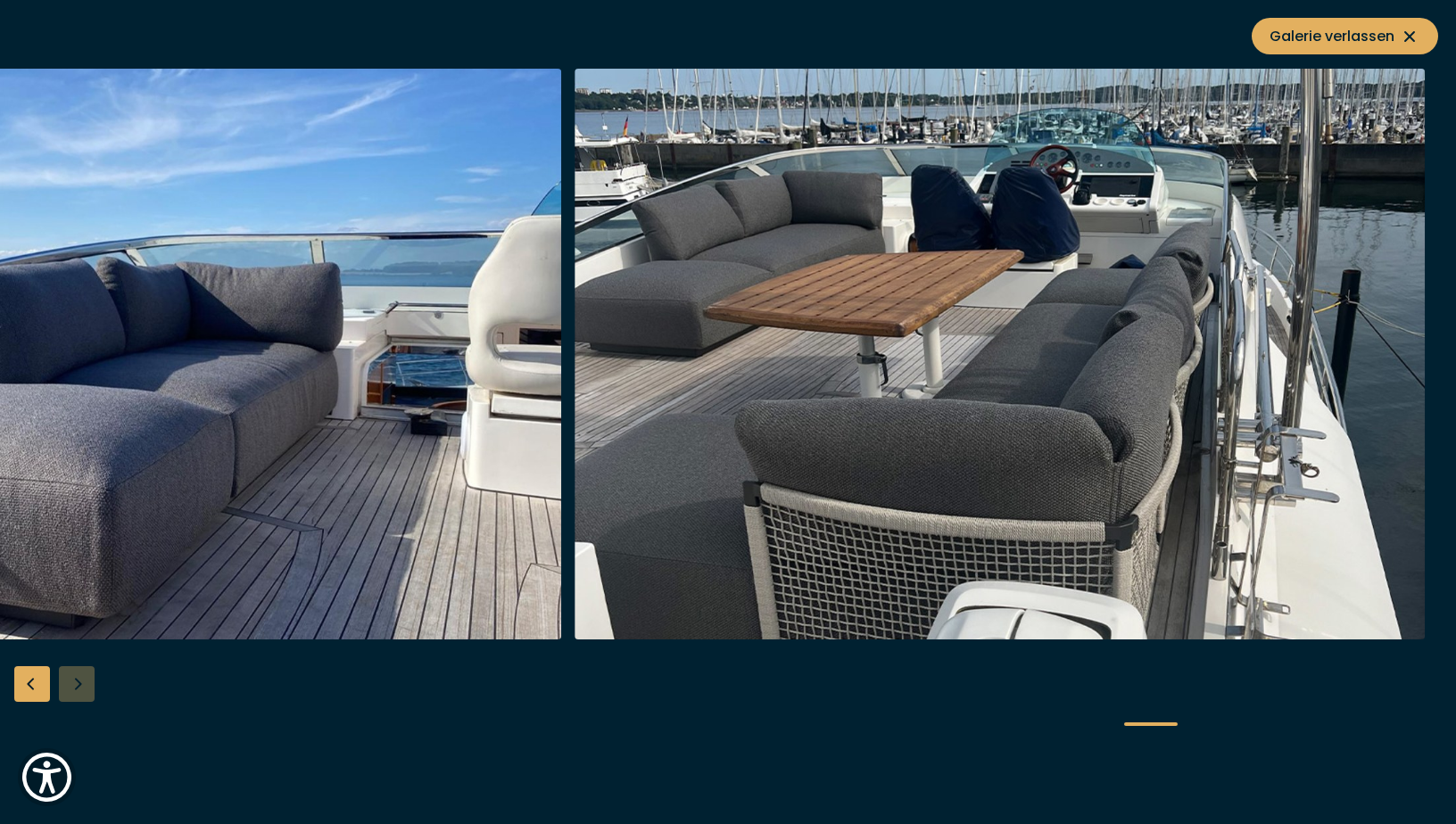
click at [70, 689] on div at bounding box center [728, 412] width 1456 height 687
